Goal: Information Seeking & Learning: Learn about a topic

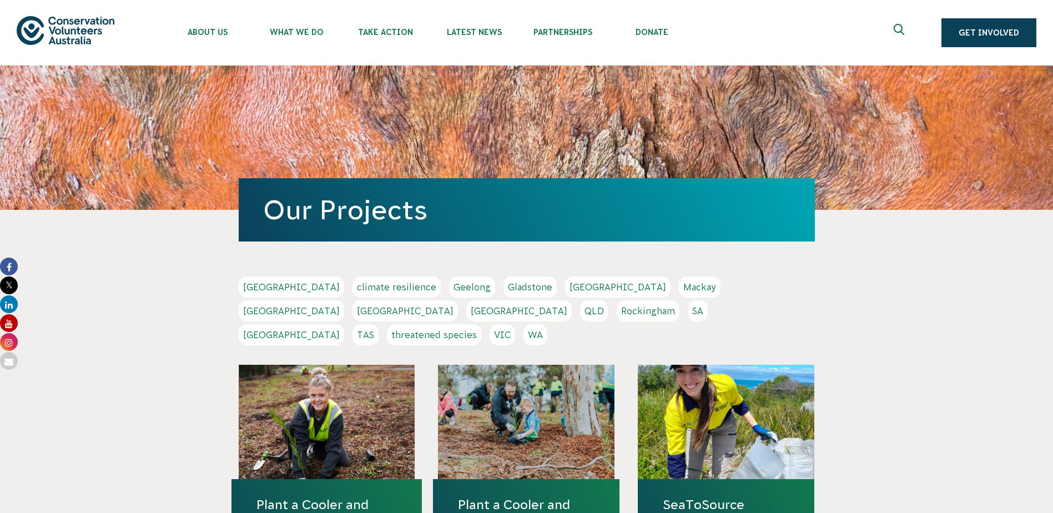
click at [688, 308] on link "SA" at bounding box center [698, 310] width 20 height 21
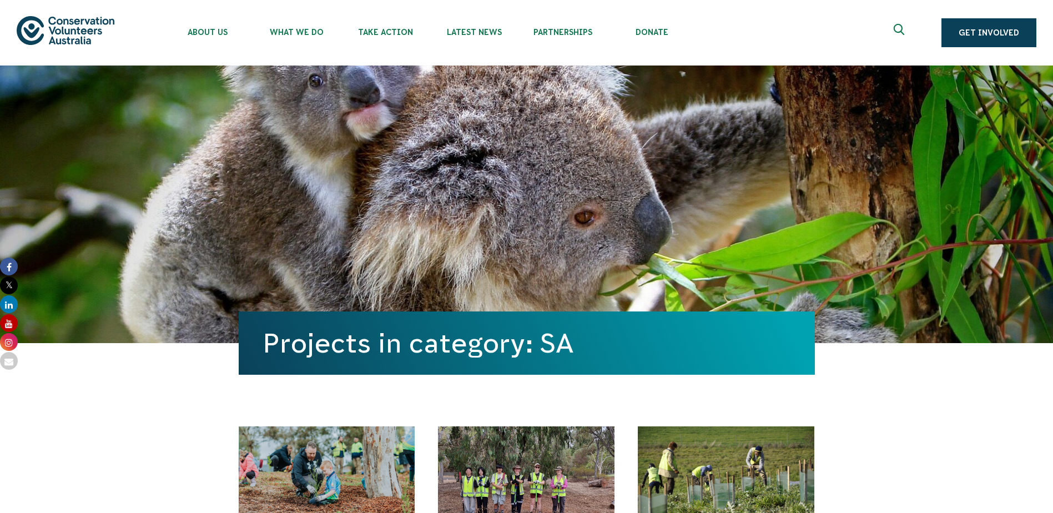
scroll to position [389, 0]
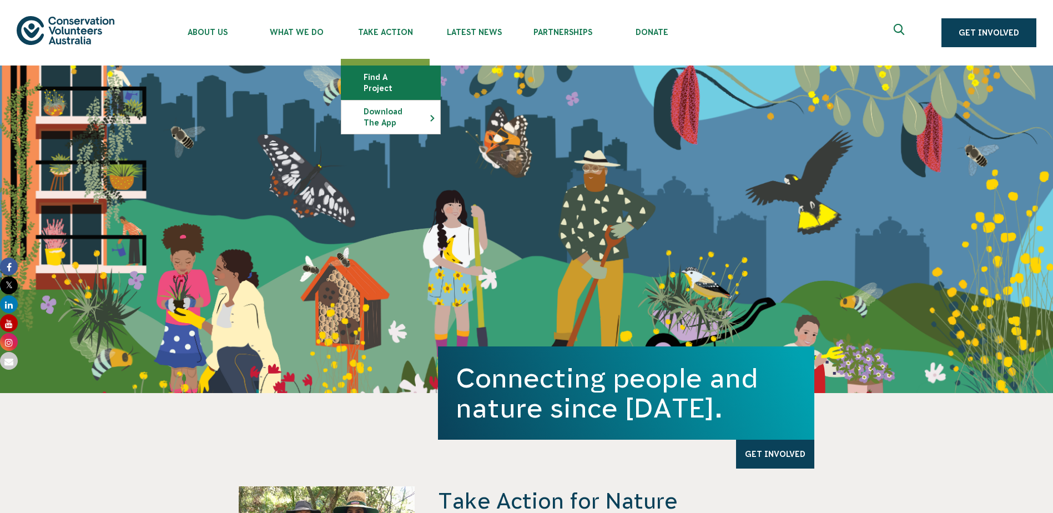
click at [383, 71] on link "Find a project" at bounding box center [391, 82] width 99 height 33
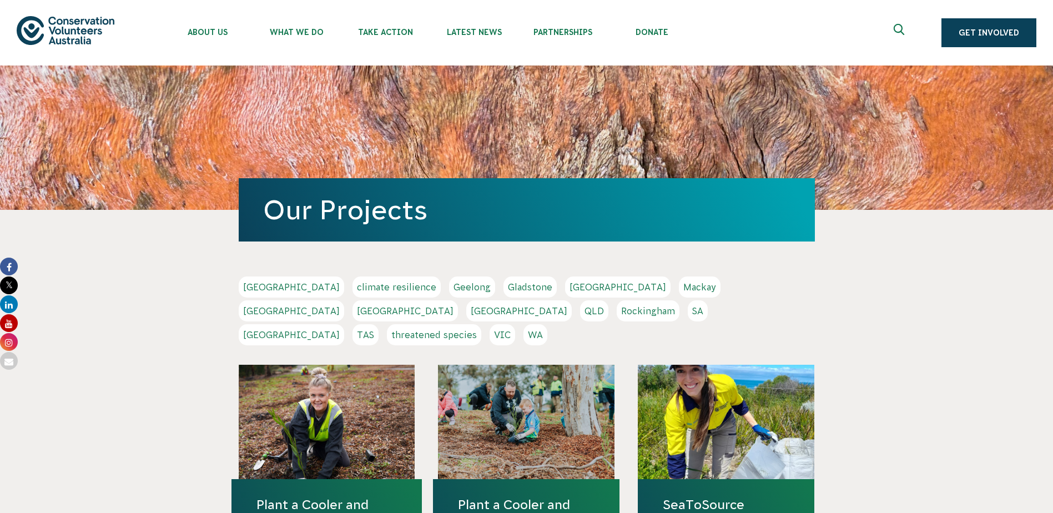
click at [688, 313] on link "SA" at bounding box center [698, 310] width 20 height 21
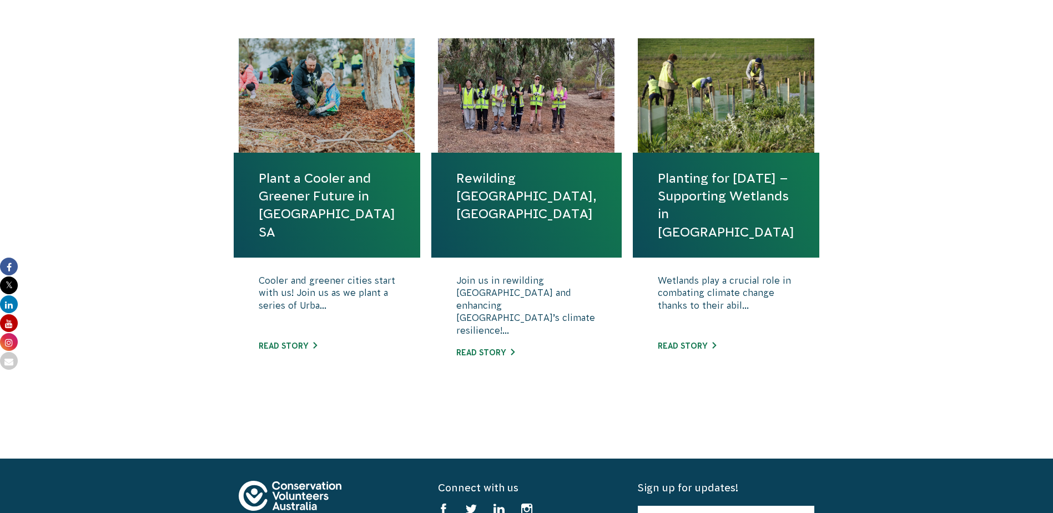
scroll to position [389, 0]
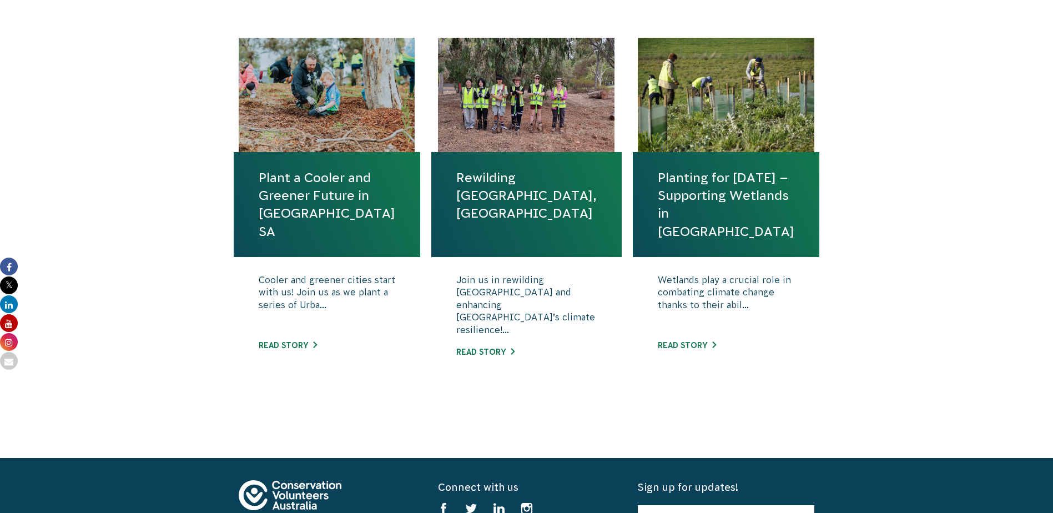
click at [707, 174] on link "Planting for [DATE] – Supporting Wetlands in [GEOGRAPHIC_DATA]" at bounding box center [726, 205] width 137 height 72
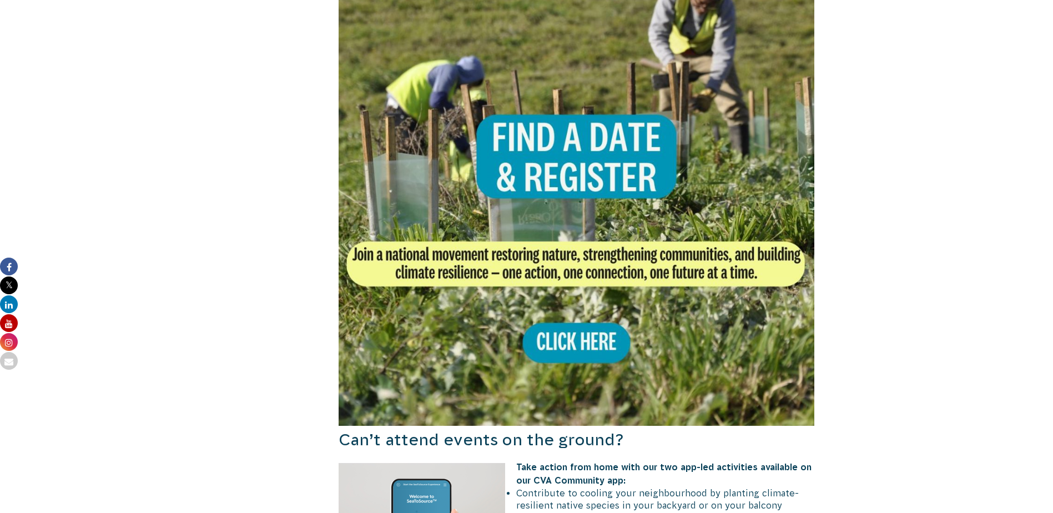
scroll to position [722, 0]
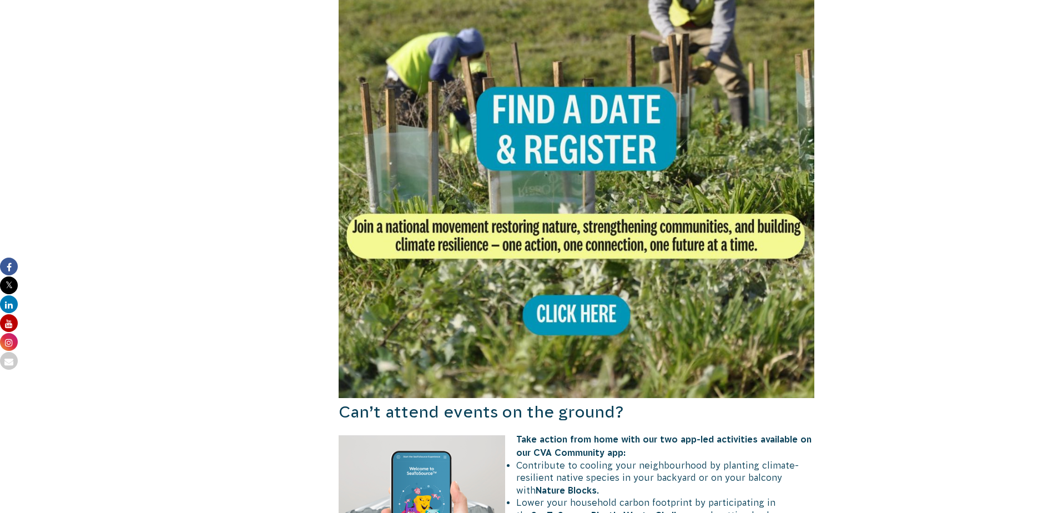
click at [607, 230] on img at bounding box center [577, 160] width 476 height 476
